Goal: Information Seeking & Learning: Find specific fact

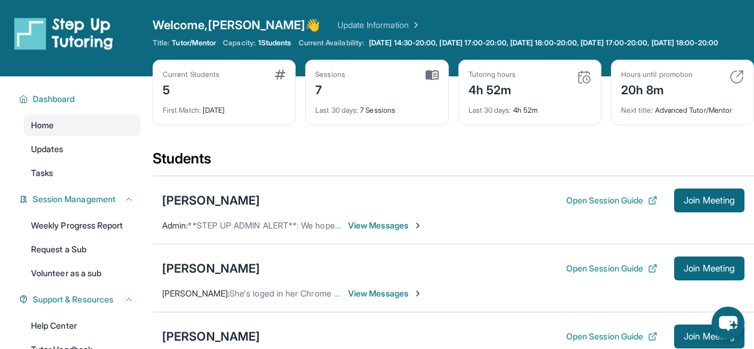
scroll to position [147, 0]
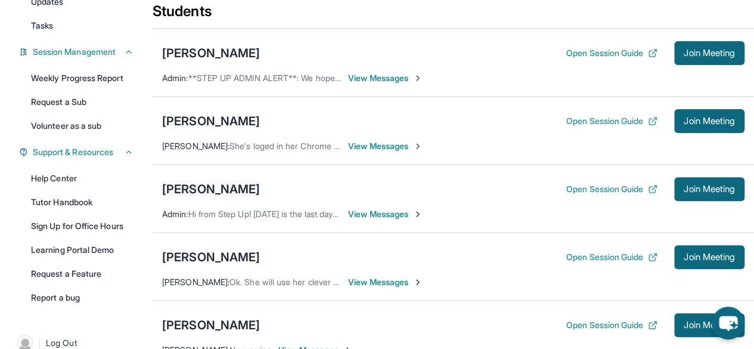
click at [181, 195] on div "[PERSON_NAME]" at bounding box center [211, 189] width 98 height 17
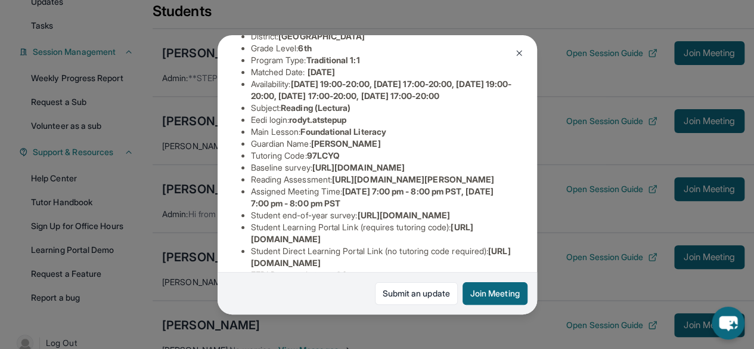
scroll to position [126, 0]
drag, startPoint x: 296, startPoint y: 139, endPoint x: 362, endPoint y: 144, distance: 67.0
click at [362, 126] on li "Eedi login : rodyt.atstepup" at bounding box center [382, 120] width 262 height 12
copy span "rodyt.atstepup"
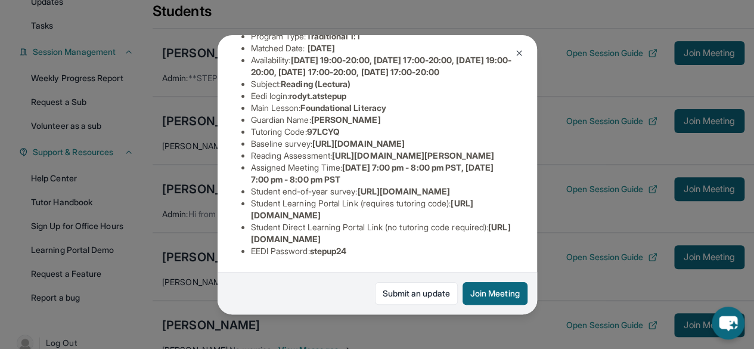
click at [321, 246] on span "stepup24" at bounding box center [328, 251] width 37 height 10
copy span "stepup24"
